Goal: Task Accomplishment & Management: Manage account settings

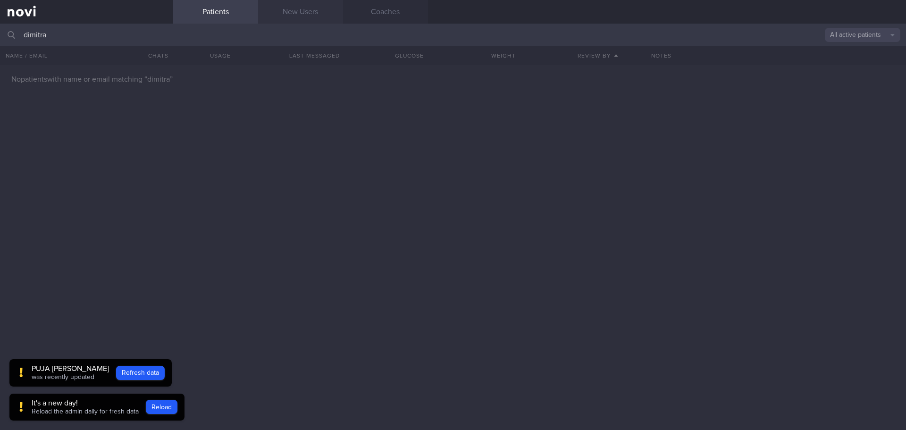
type input "dimitra"
click at [302, 13] on link "New Users" at bounding box center [300, 12] width 85 height 24
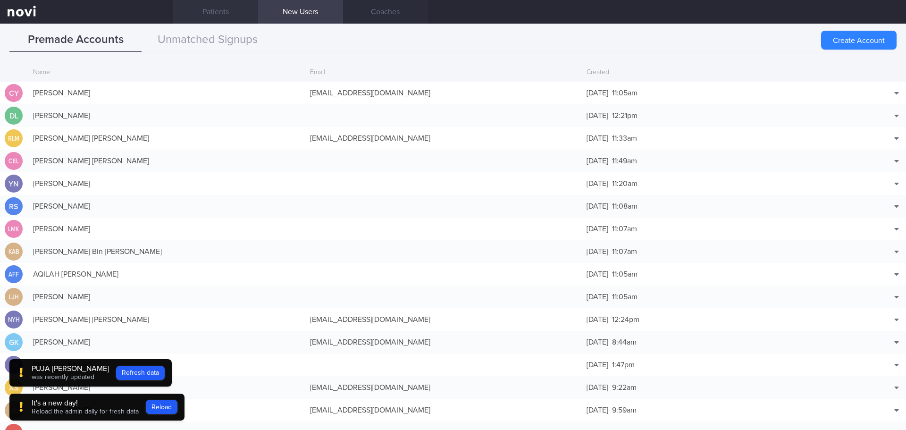
scroll to position [204, 0]
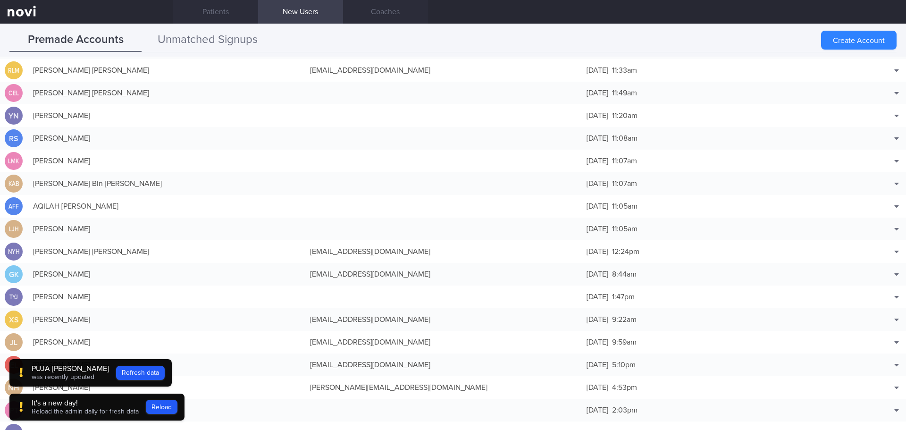
click at [213, 35] on button "Unmatched Signups" at bounding box center [208, 40] width 132 height 24
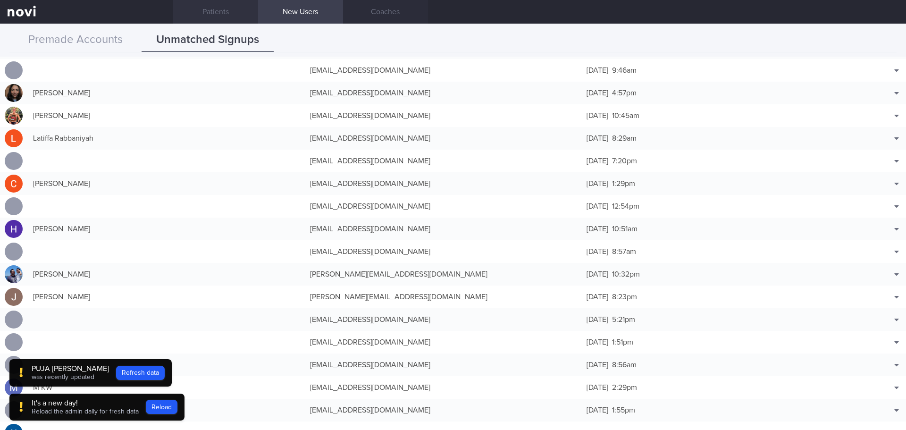
click at [222, 17] on link "Patients" at bounding box center [215, 12] width 85 height 24
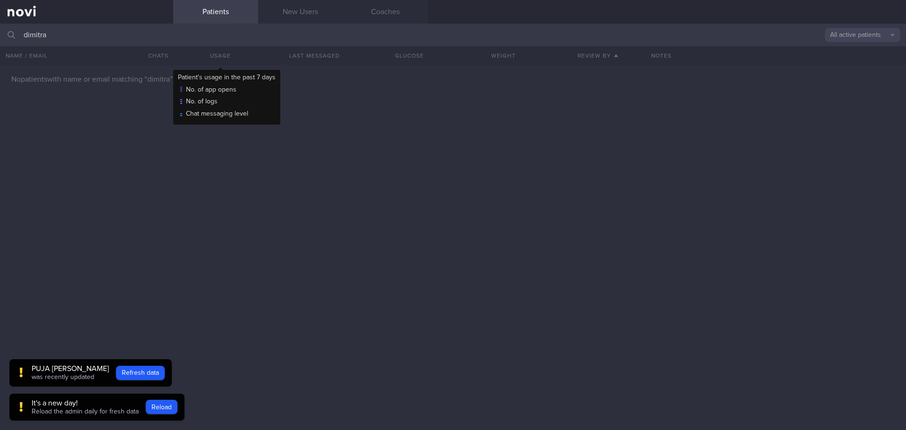
click at [233, 53] on div "Usage" at bounding box center [220, 55] width 94 height 19
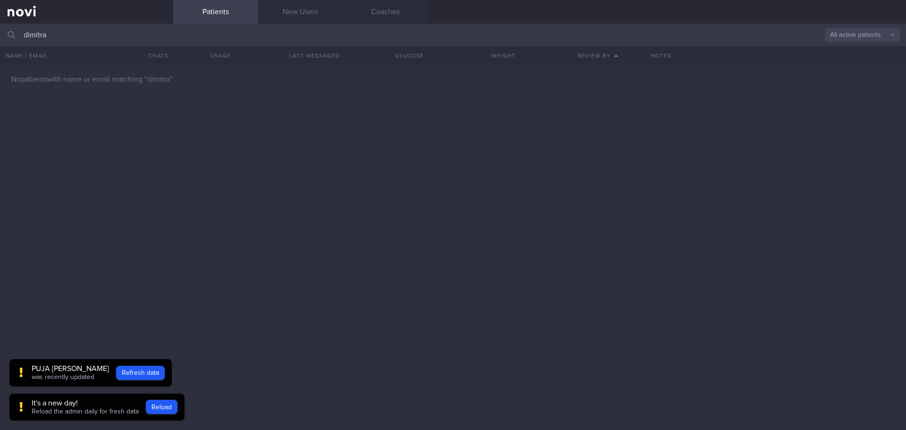
drag, startPoint x: 67, startPoint y: 35, endPoint x: 0, endPoint y: 23, distance: 68.5
click at [0, 23] on div "Patients New Users Coaches dimitra All active patients Assigned patients All ac…" at bounding box center [453, 215] width 906 height 430
type input "[EMAIL_ADDRESS][DOMAIN_NAME]"
click at [148, 407] on button "Reload" at bounding box center [162, 407] width 32 height 14
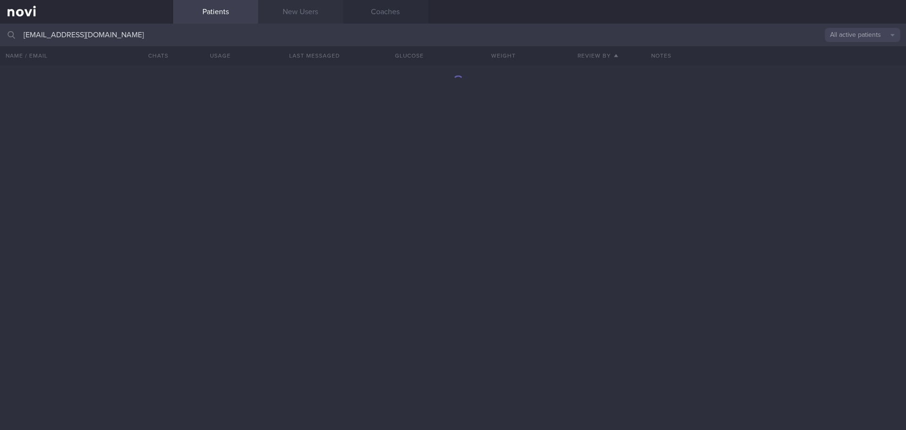
click at [312, 14] on link "New Users" at bounding box center [300, 12] width 85 height 24
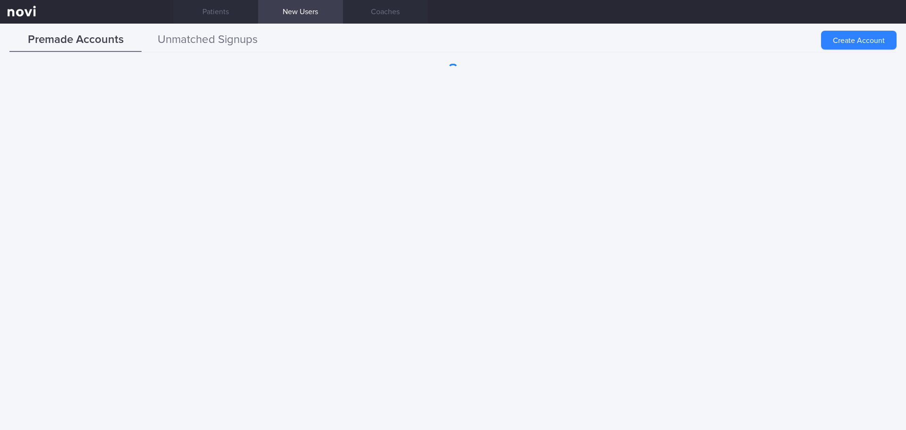
click at [187, 42] on button "Unmatched Signups" at bounding box center [208, 40] width 132 height 24
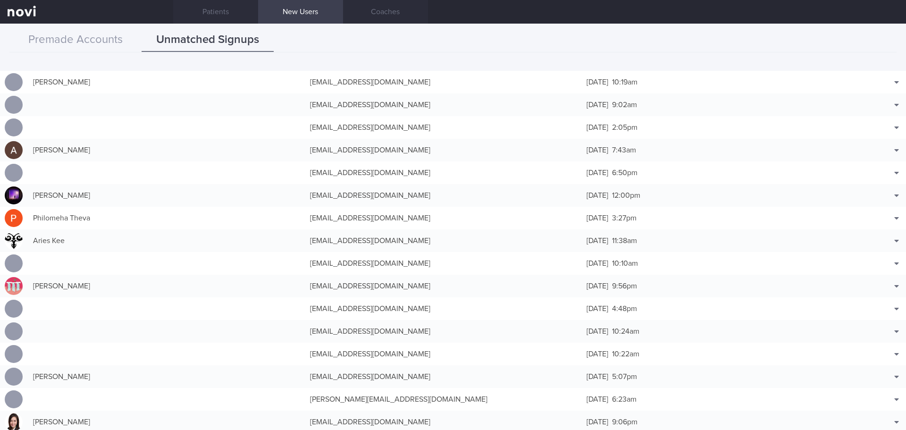
scroll to position [4104, 0]
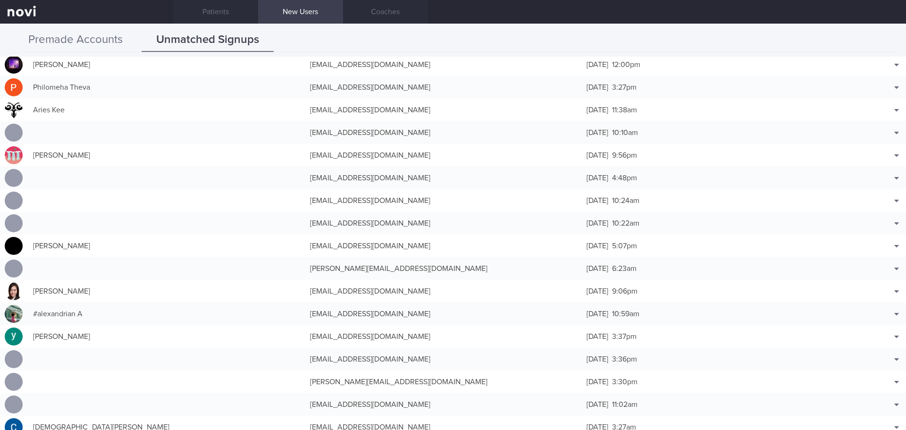
click at [87, 38] on button "Premade Accounts" at bounding box center [75, 40] width 132 height 24
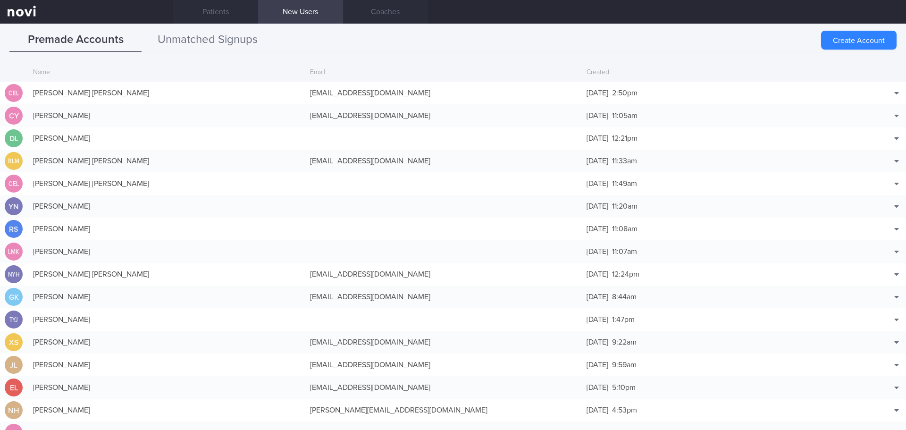
click at [199, 29] on button "Unmatched Signups" at bounding box center [208, 40] width 132 height 24
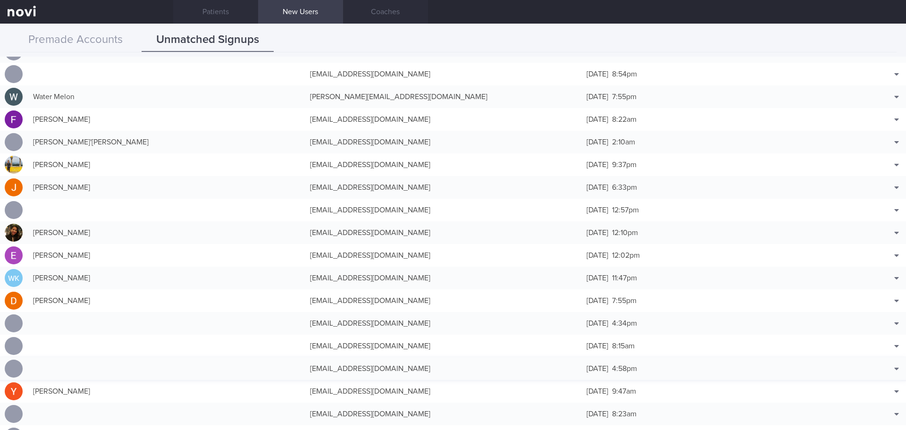
scroll to position [1274, 0]
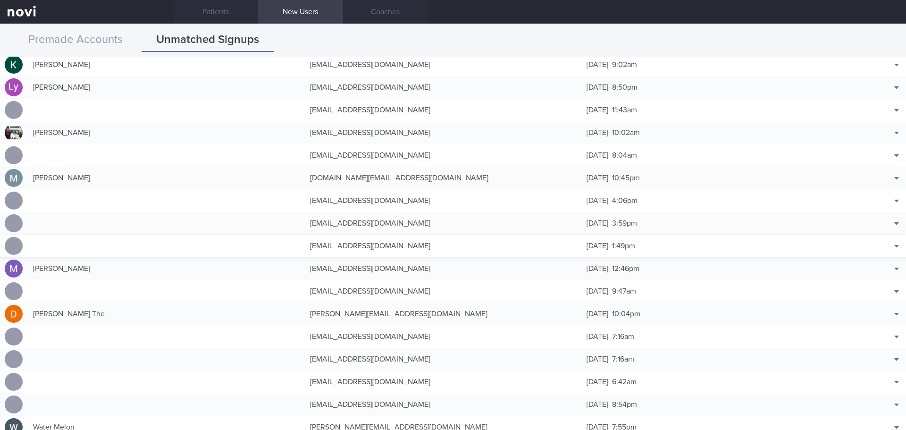
click at [628, 250] on div "[DATE] 1:49pm" at bounding box center [720, 245] width 277 height 19
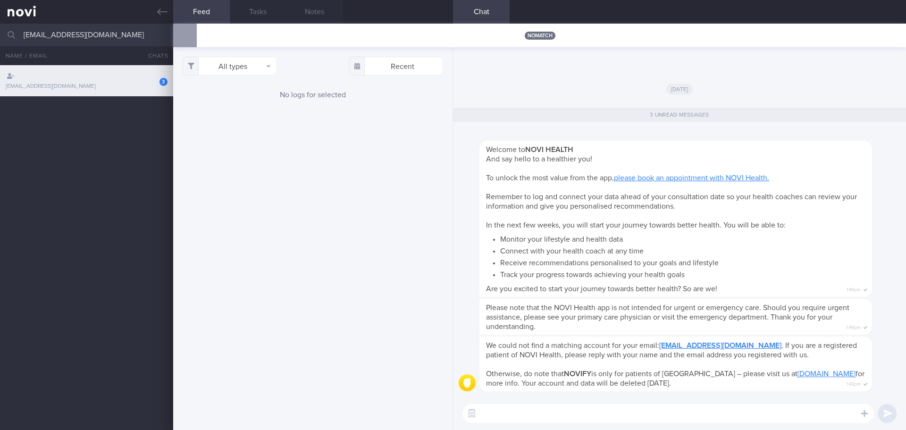
drag, startPoint x: 162, startPoint y: 10, endPoint x: 816, endPoint y: 4, distance: 654.3
click at [162, 10] on icon at bounding box center [162, 12] width 10 height 10
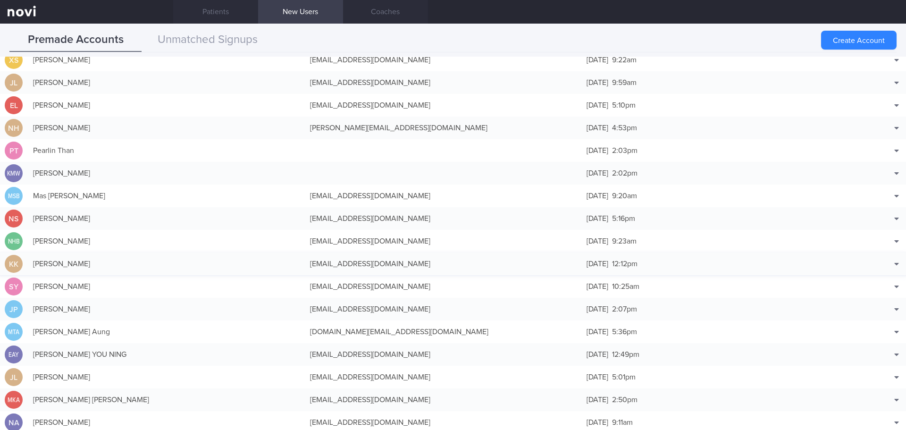
scroll to position [283, 0]
click at [215, 38] on button "Unmatched Signups" at bounding box center [208, 40] width 132 height 24
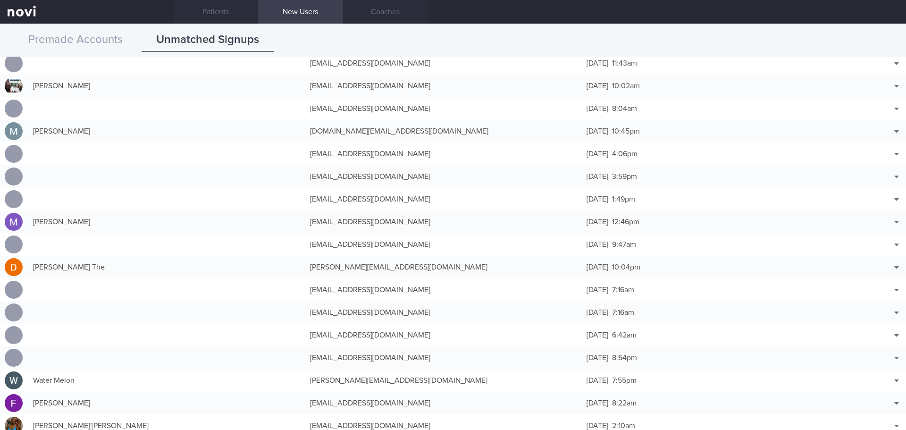
scroll to position [1321, 0]
click at [601, 202] on span "[DATE]" at bounding box center [597, 199] width 22 height 8
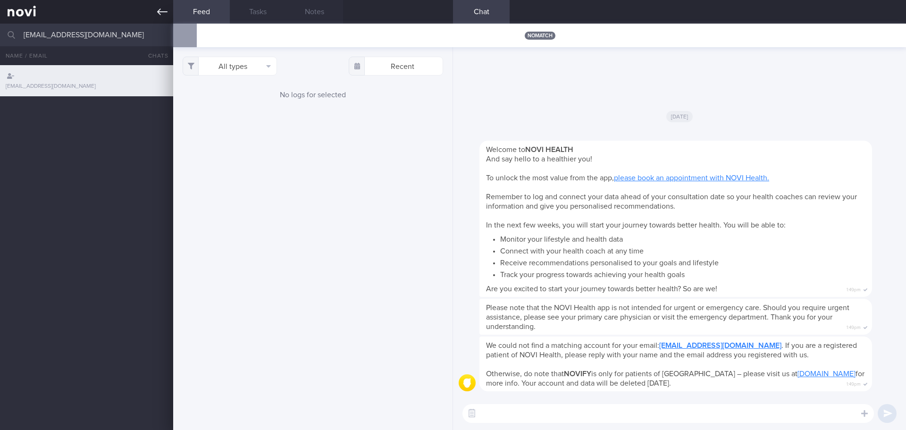
drag, startPoint x: 102, startPoint y: 30, endPoint x: 0, endPoint y: 14, distance: 103.1
click at [0, 14] on div "Patients New Users Coaches [EMAIL_ADDRESS][DOMAIN_NAME] All active patients Ass…" at bounding box center [453, 215] width 906 height 430
click at [158, 10] on icon at bounding box center [162, 12] width 10 height 10
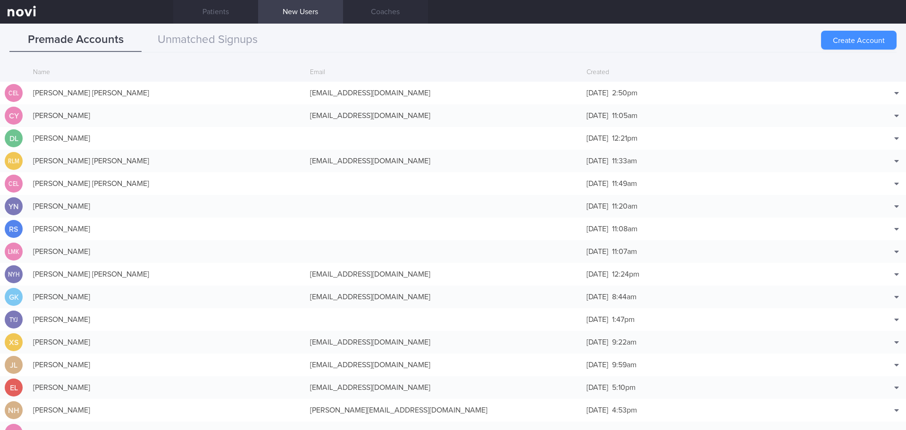
click at [841, 41] on button "Create Account" at bounding box center [858, 40] width 75 height 19
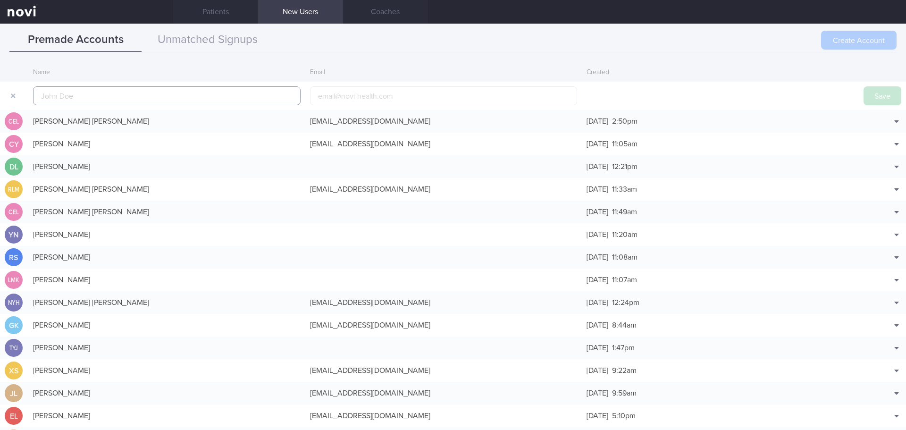
scroll to position [23, 0]
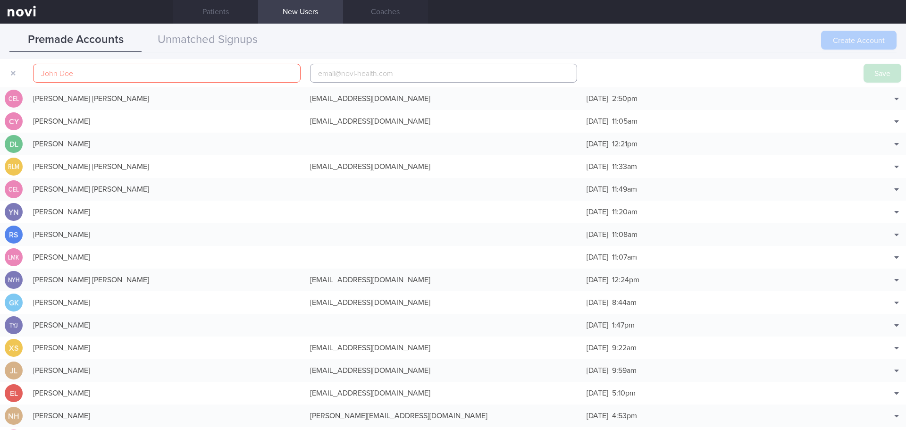
click at [388, 75] on input "email" at bounding box center [443, 73] width 267 height 19
paste input "[EMAIL_ADDRESS][DOMAIN_NAME]"
type input "[EMAIL_ADDRESS][DOMAIN_NAME]"
click at [160, 59] on div at bounding box center [166, 73] width 277 height 28
click at [160, 73] on input "text" at bounding box center [166, 73] width 267 height 19
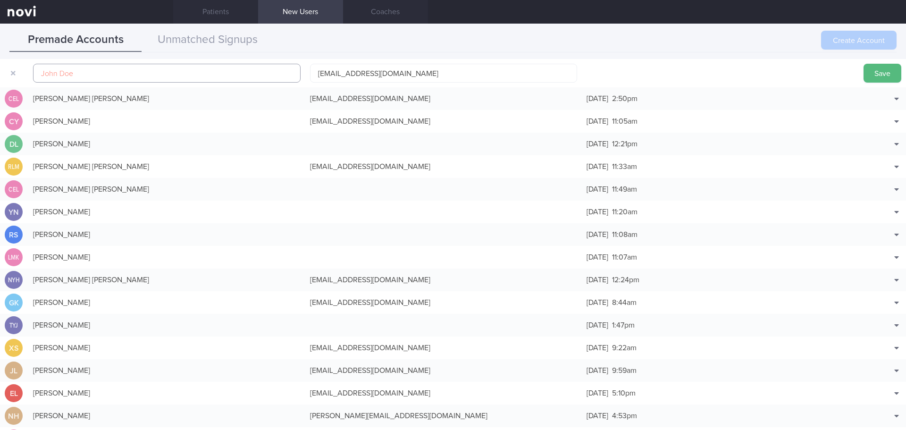
paste input "[PERSON_NAME]"
type input "[PERSON_NAME]"
click at [316, 70] on input "[EMAIL_ADDRESS][DOMAIN_NAME]" at bounding box center [443, 73] width 267 height 19
click at [876, 69] on button "Save" at bounding box center [882, 73] width 38 height 19
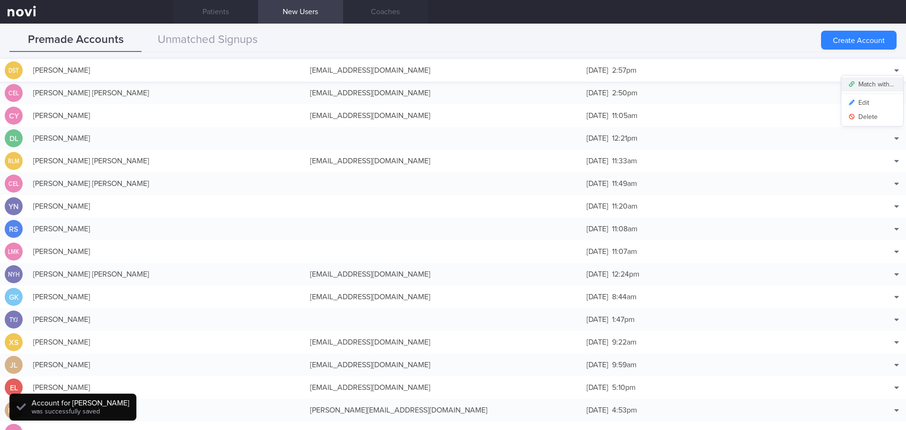
click at [883, 85] on button "Match with..." at bounding box center [872, 84] width 62 height 14
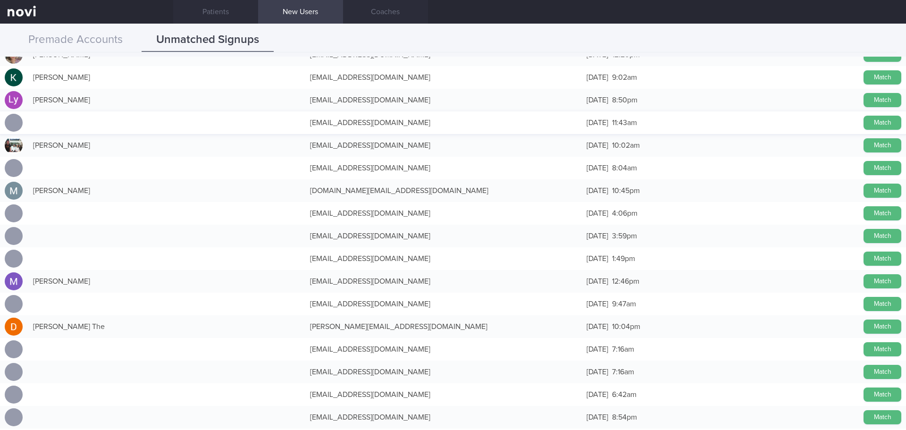
scroll to position [1274, 0]
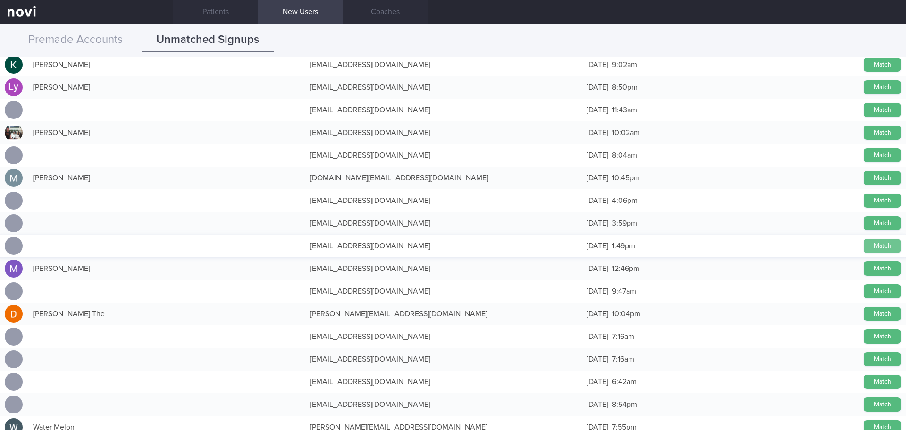
click at [876, 242] on button "Match" at bounding box center [882, 246] width 38 height 14
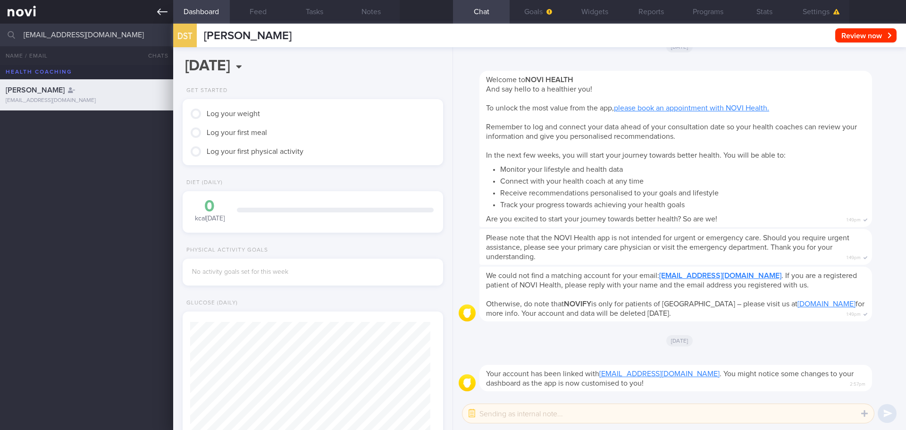
drag, startPoint x: 157, startPoint y: 9, endPoint x: 142, endPoint y: 16, distance: 16.7
click at [157, 9] on icon at bounding box center [162, 12] width 10 height 10
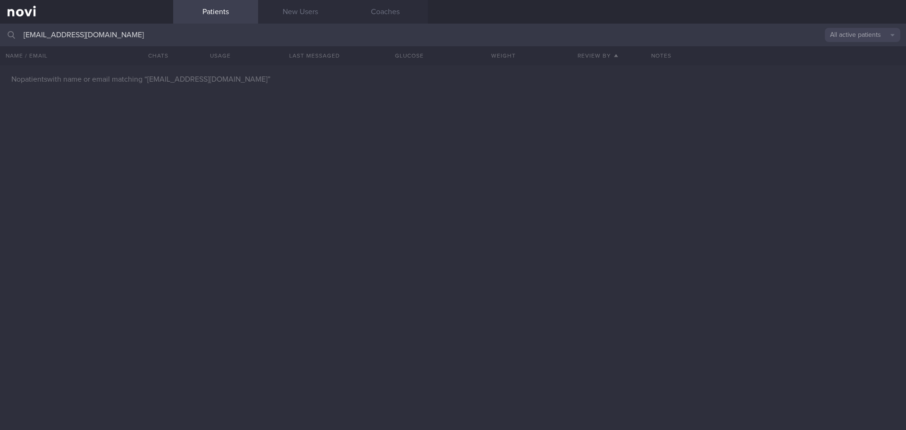
drag, startPoint x: 122, startPoint y: 34, endPoint x: 14, endPoint y: 40, distance: 108.2
click at [14, 40] on div "[EMAIL_ADDRESS][DOMAIN_NAME] All active patients Assigned patients All active p…" at bounding box center [453, 35] width 906 height 23
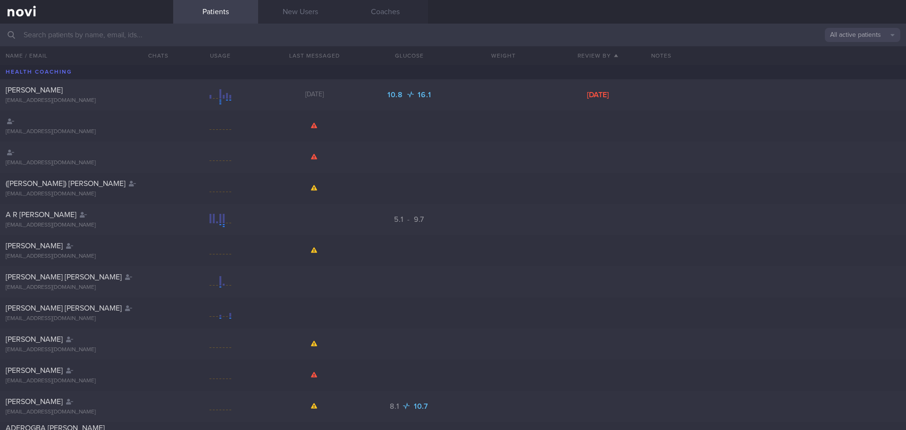
click at [38, 39] on input "text" at bounding box center [453, 35] width 906 height 23
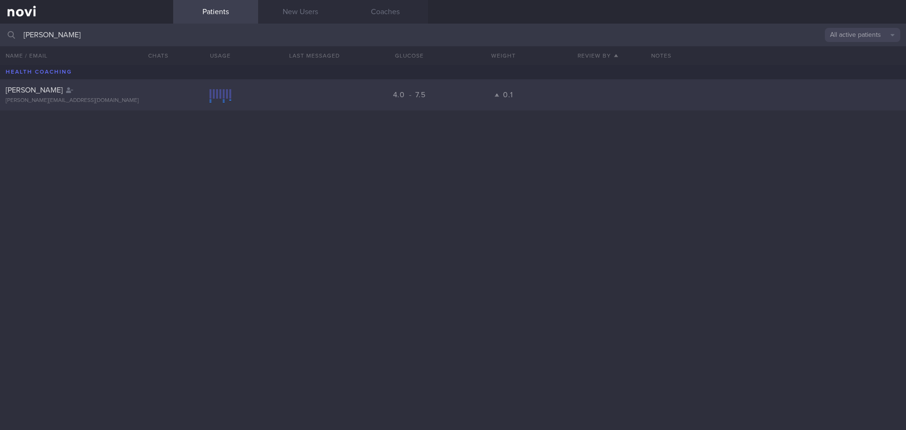
type input "[PERSON_NAME]"
click at [31, 95] on div "[PERSON_NAME] [EMAIL_ADDRESS][DOMAIN_NAME]" at bounding box center [86, 94] width 173 height 19
select select "8"
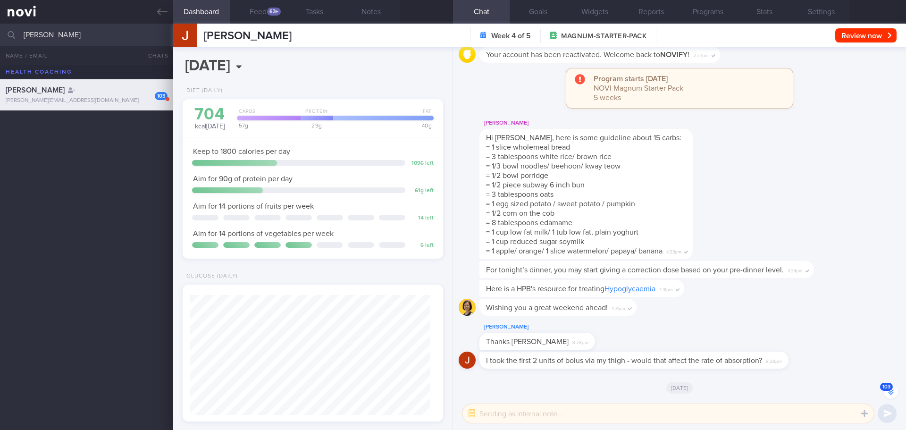
scroll to position [-6625, 0]
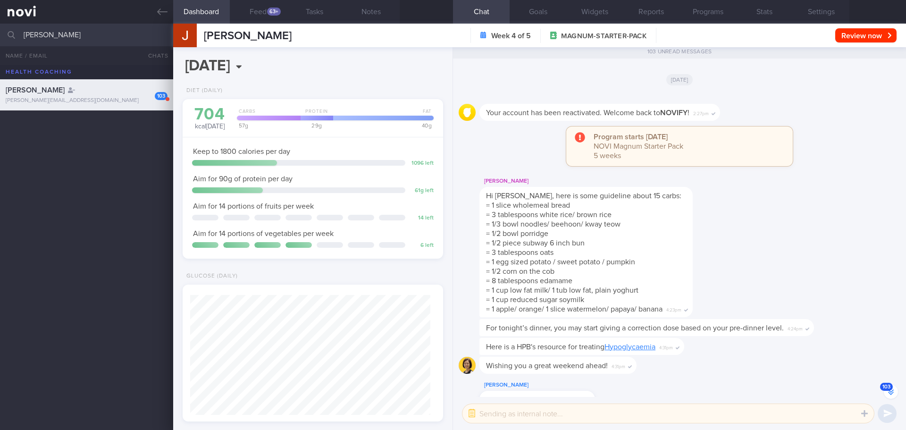
drag, startPoint x: 751, startPoint y: 109, endPoint x: 743, endPoint y: 113, distance: 8.7
drag, startPoint x: 743, startPoint y: 113, endPoint x: 824, endPoint y: 8, distance: 132.1
click at [824, 8] on button "Settings" at bounding box center [821, 12] width 57 height 24
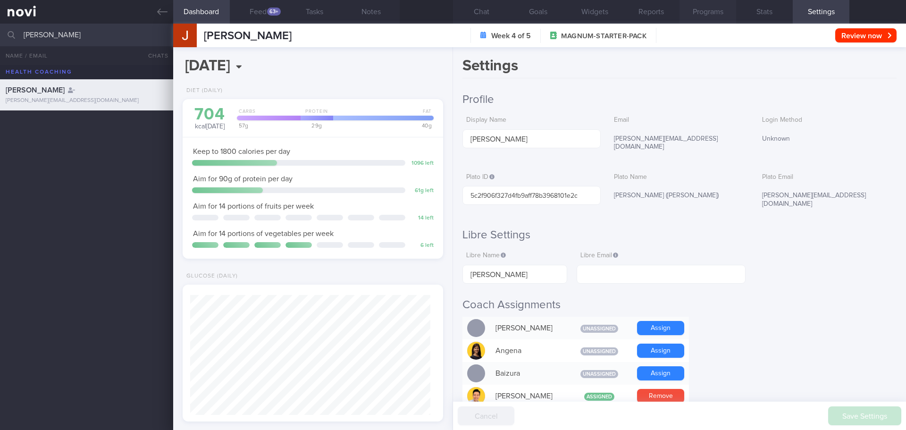
click at [718, 23] on button "Programs" at bounding box center [707, 12] width 57 height 24
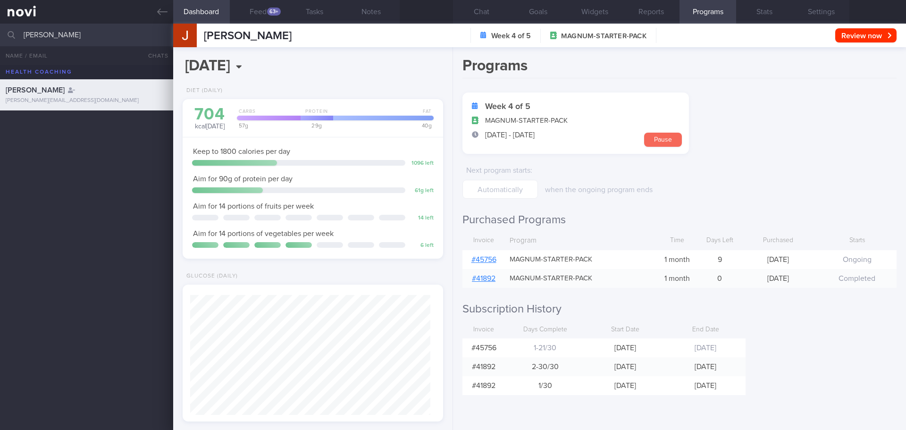
click at [663, 142] on button "Pause" at bounding box center [663, 140] width 38 height 14
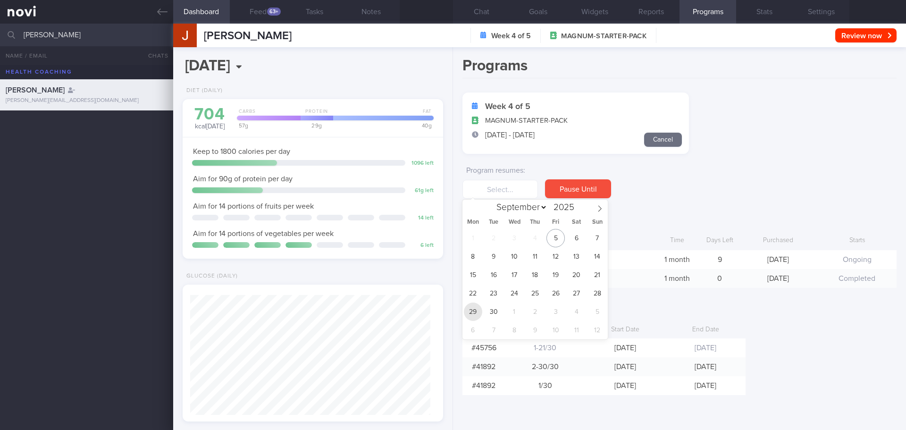
click at [480, 313] on span "29" at bounding box center [473, 311] width 18 height 18
type input "[DATE]"
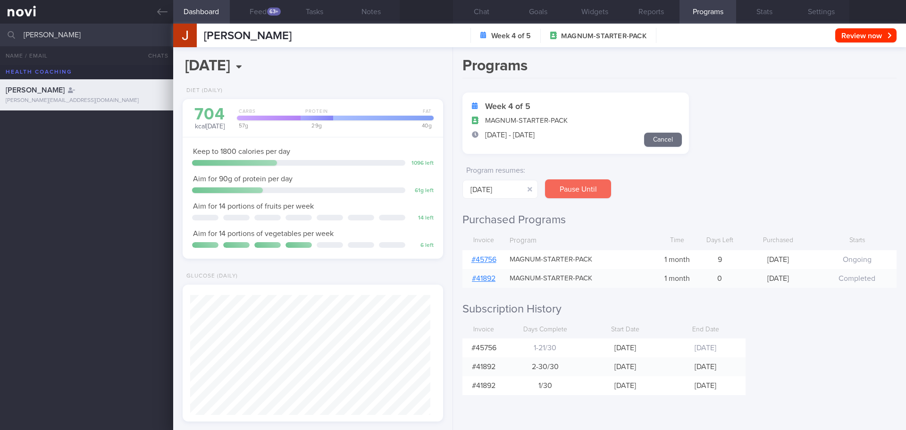
click at [582, 189] on button "Pause Until" at bounding box center [578, 188] width 66 height 19
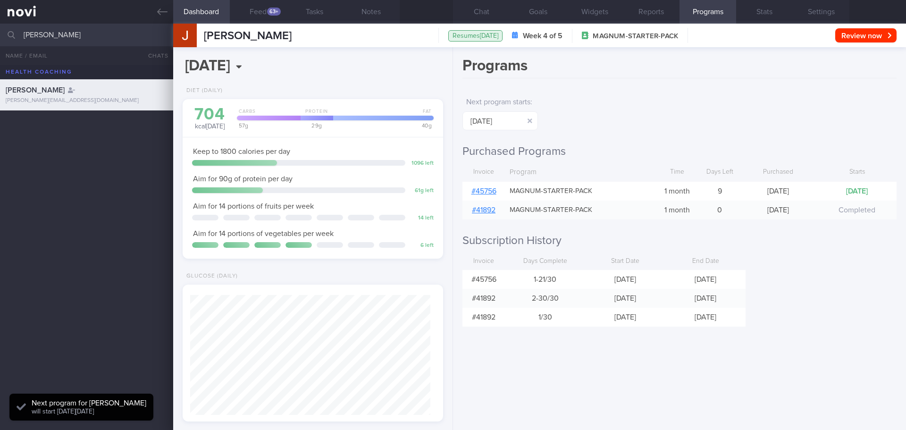
scroll to position [120, 241]
click at [481, 11] on button "Chat" at bounding box center [481, 12] width 57 height 24
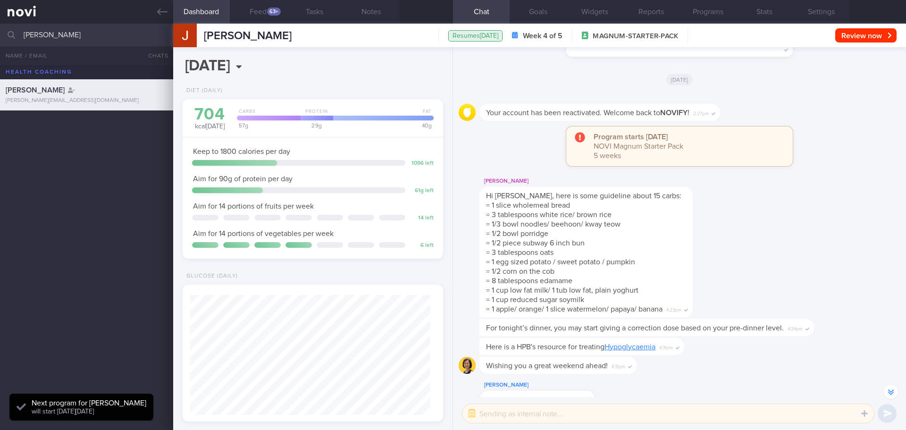
click at [545, 417] on textarea at bounding box center [667, 413] width 411 height 19
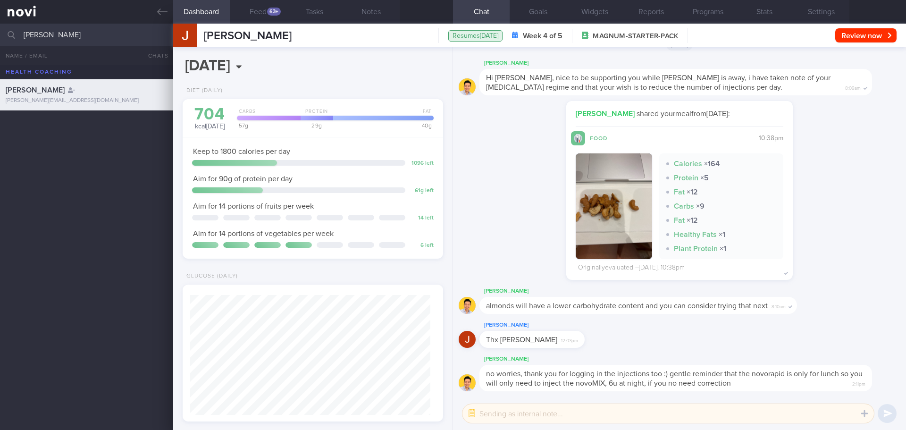
click at [638, 414] on textarea at bounding box center [667, 413] width 411 height 19
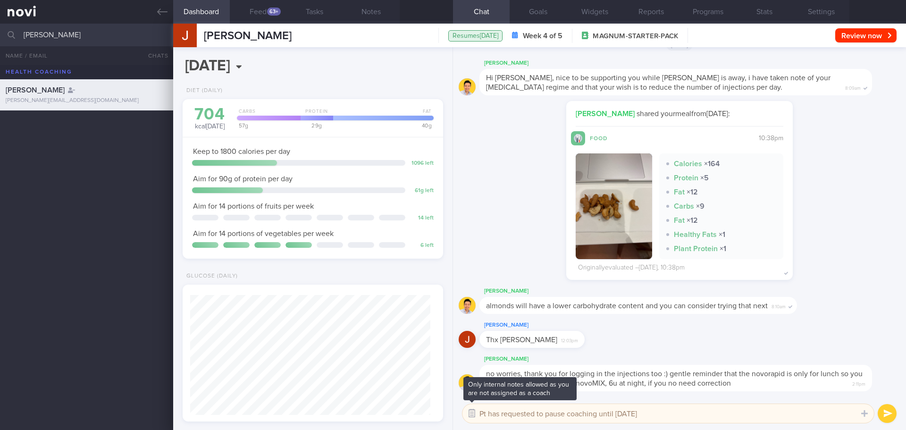
click at [480, 413] on button "button" at bounding box center [471, 413] width 17 height 17
click at [483, 415] on textarea "Pt has requested to pause coaching until [DATE]" at bounding box center [667, 413] width 411 height 19
click at [489, 413] on textarea "Hi [PERSON_NAME], Pt has requested to pause coaching until [DATE]" at bounding box center [667, 413] width 411 height 19
click at [687, 412] on textarea "Hi @[PERSON_NAME], Pt has requested to pause coaching until [DATE]" at bounding box center [667, 413] width 411 height 19
type textarea "Hi @[PERSON_NAME], Pt has requested to pause coaching until [DATE]"
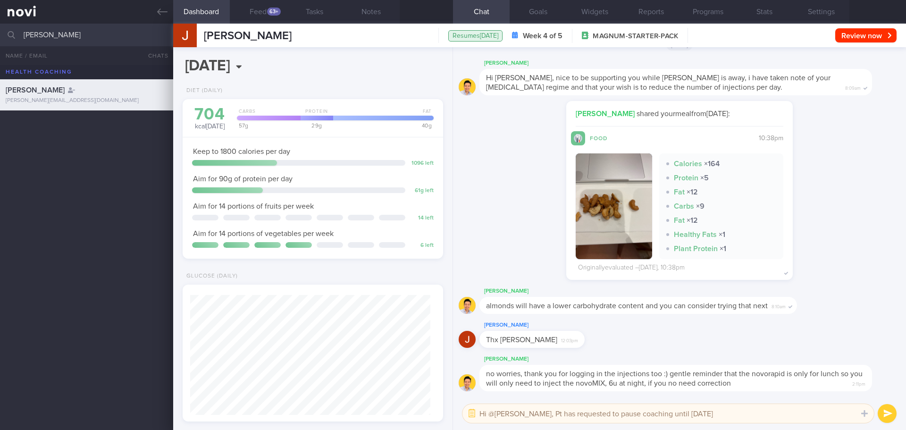
click at [889, 416] on button "submit" at bounding box center [886, 413] width 19 height 19
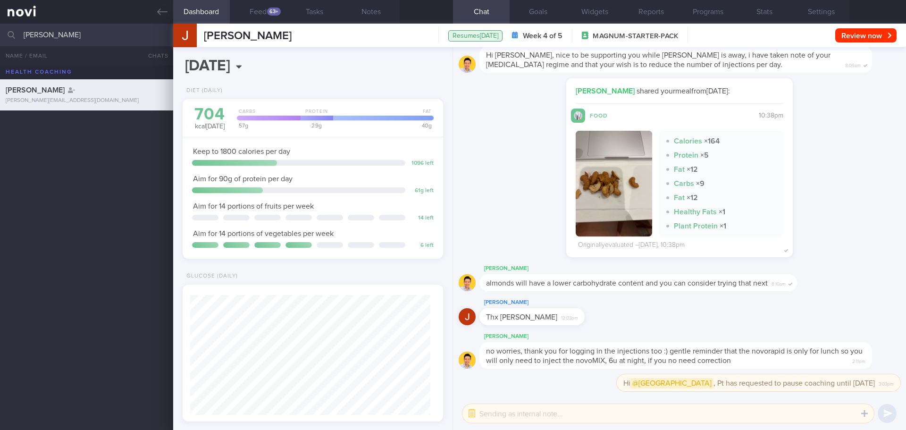
click at [149, 306] on div "[PERSON_NAME] [EMAIL_ADDRESS][DOMAIN_NAME] 4.0 - 7.5 0.1" at bounding box center [453, 247] width 906 height 365
click at [127, 33] on input "[PERSON_NAME]" at bounding box center [453, 35] width 906 height 23
type input "j"
type input "dimitra"
click at [41, 129] on div "[EMAIL_ADDRESS][DOMAIN_NAME]" at bounding box center [87, 131] width 162 height 7
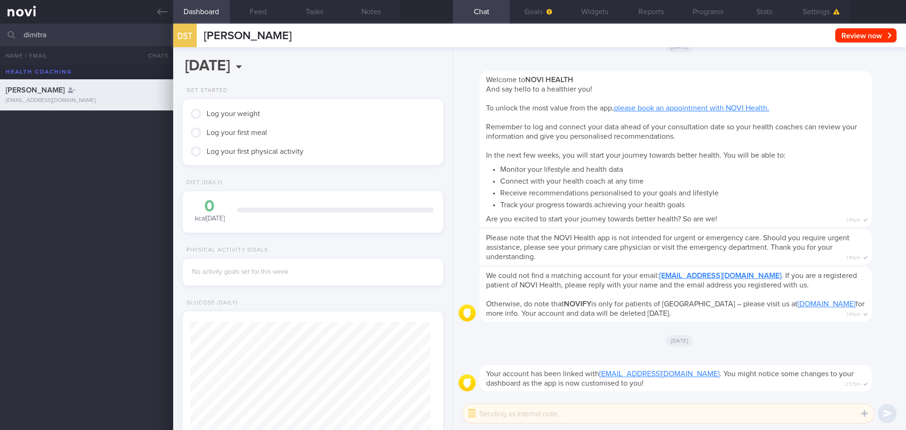
scroll to position [118, 237]
click at [813, 8] on button "Settings" at bounding box center [821, 12] width 57 height 24
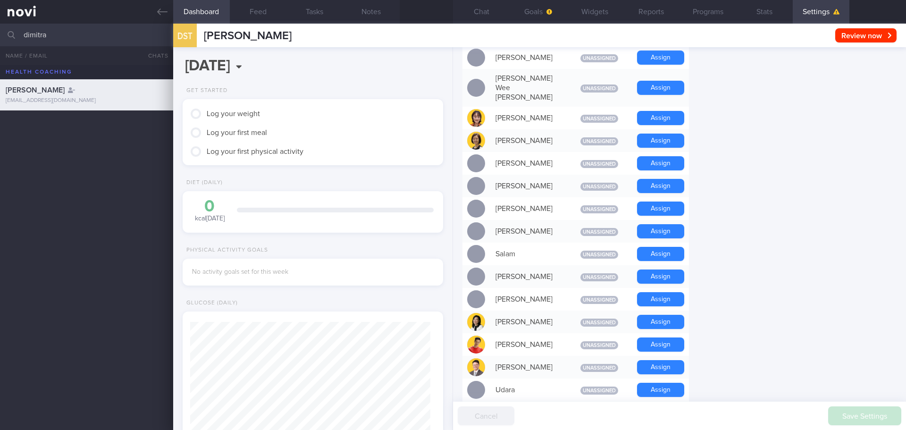
scroll to position [660, 0]
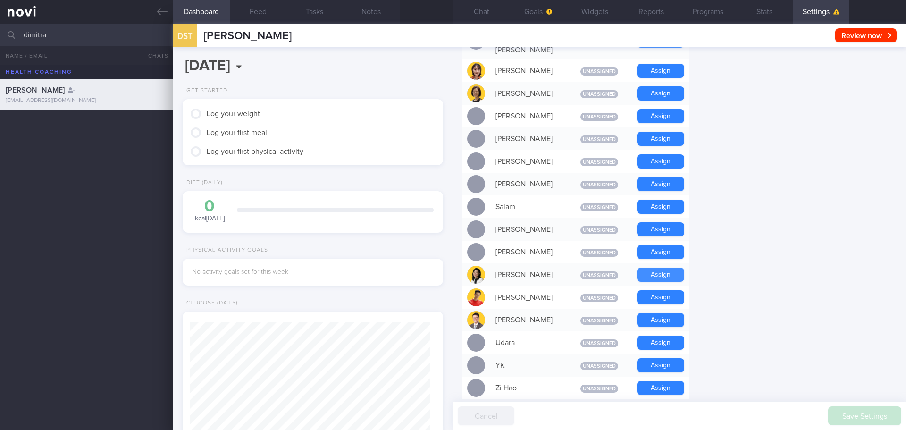
click at [652, 267] on button "Assign" at bounding box center [660, 274] width 47 height 14
click at [483, 8] on button "Chat" at bounding box center [481, 12] width 57 height 24
